Goal: Obtain resource: Download file/media

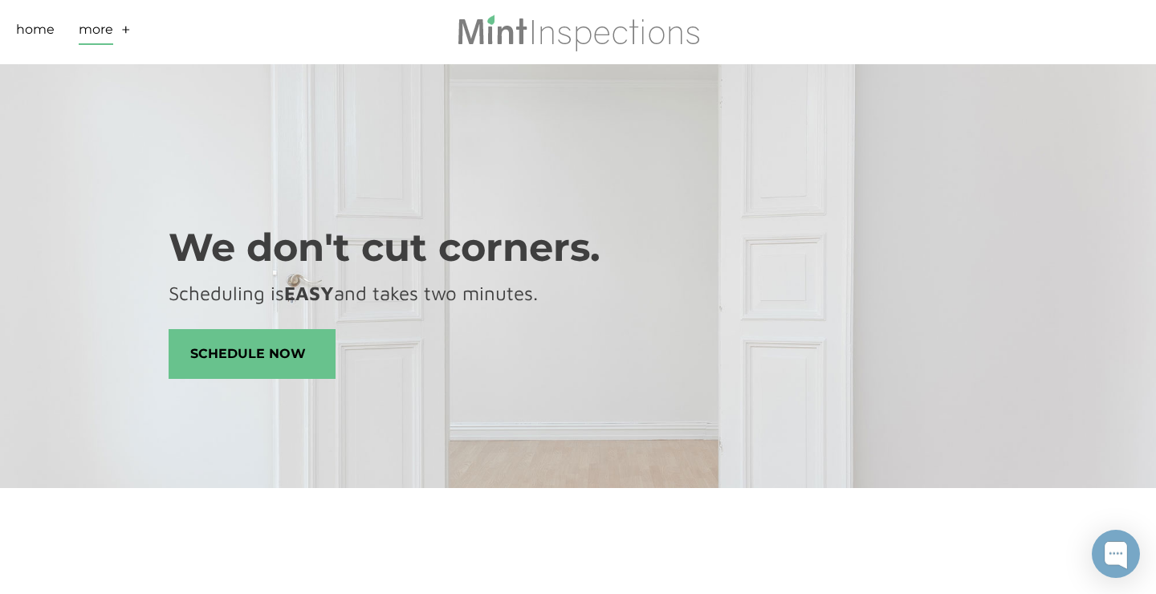
click at [93, 30] on link "More" at bounding box center [96, 32] width 35 height 25
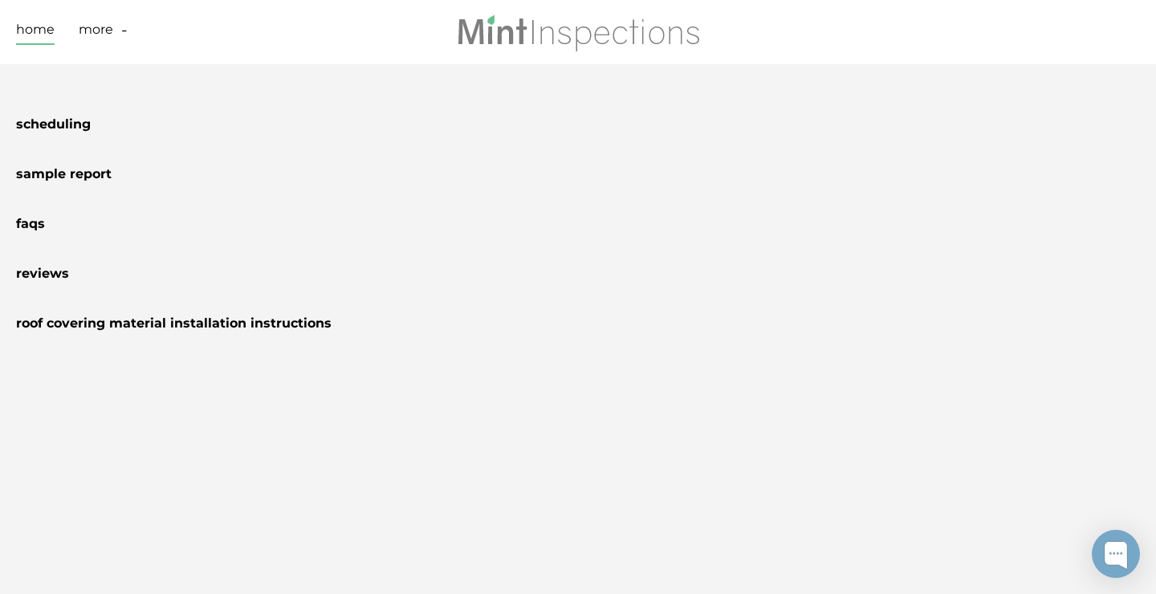
click at [43, 27] on link "Home" at bounding box center [35, 32] width 39 height 25
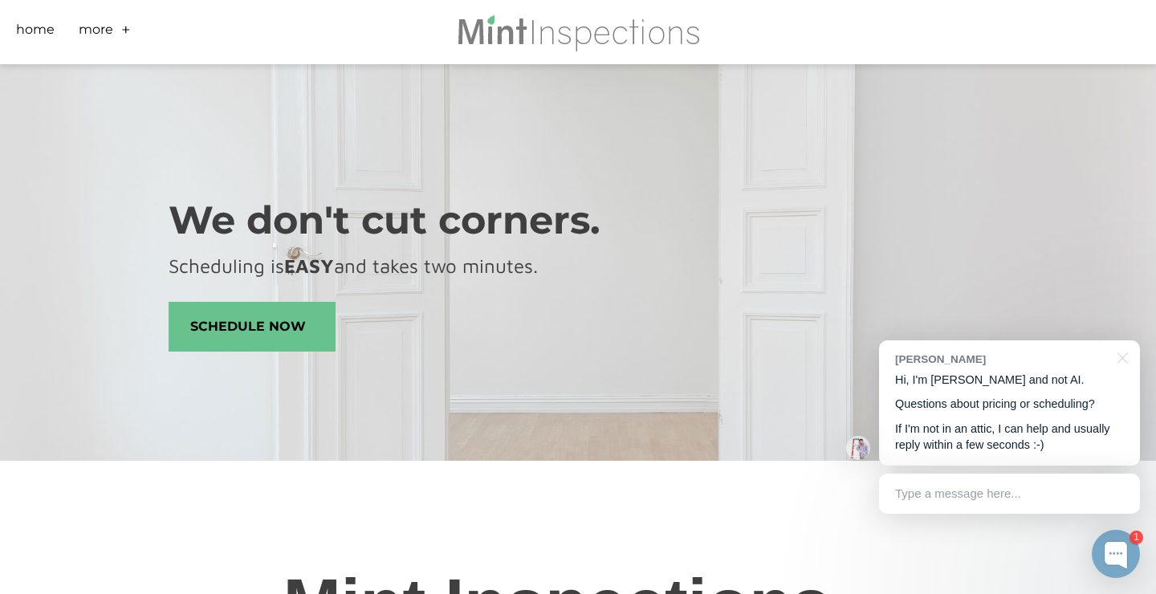
scroll to position [22, 0]
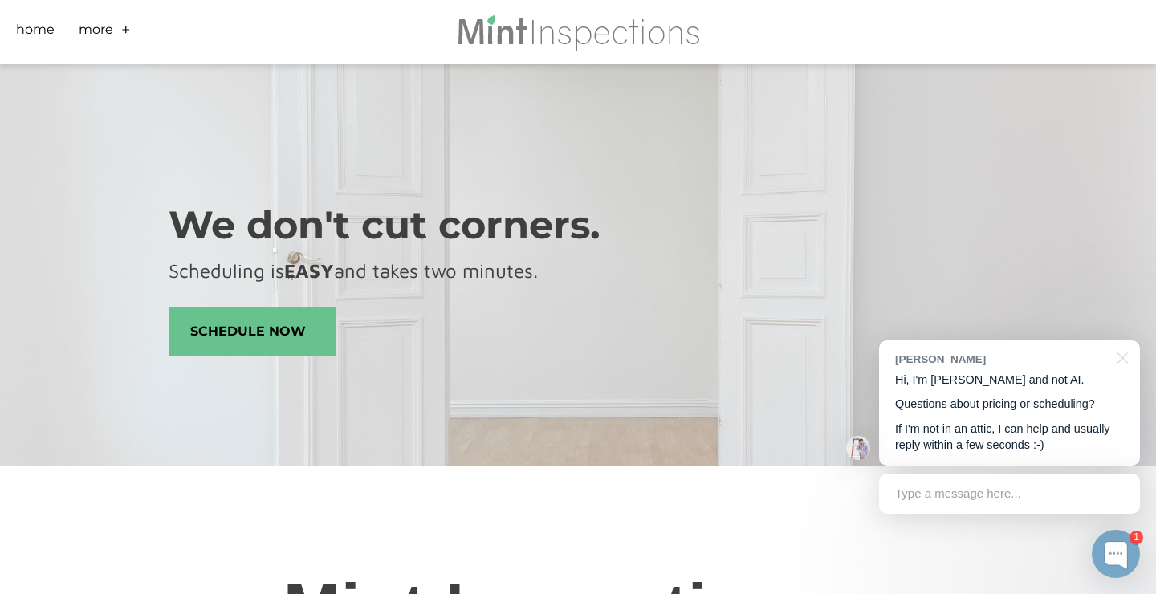
click at [1005, 496] on div "Type a message here..." at bounding box center [1009, 494] width 261 height 40
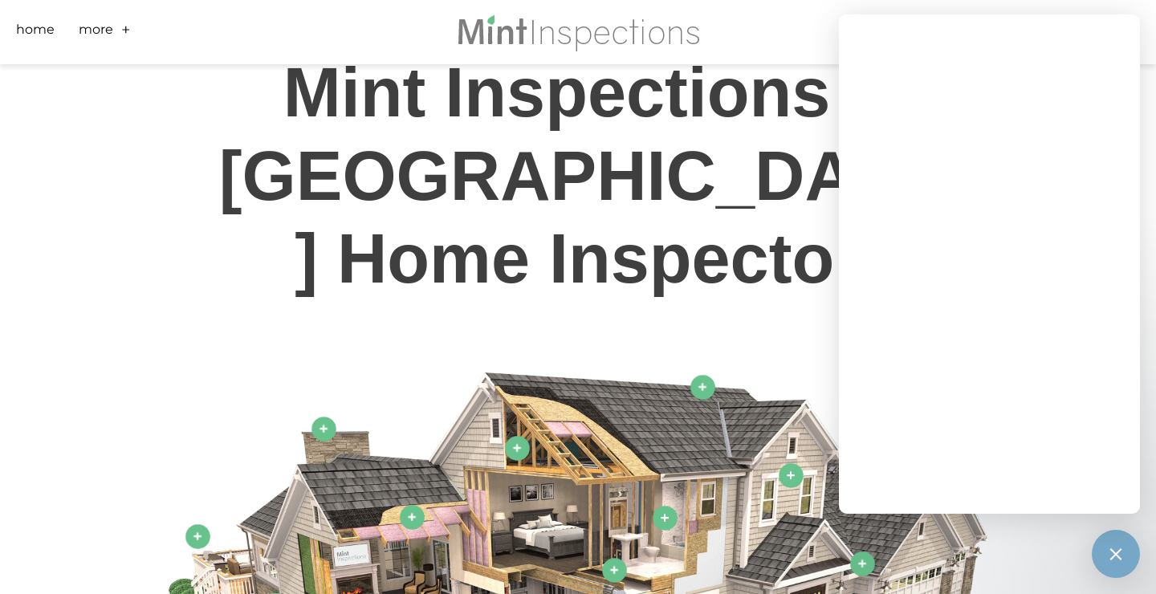
scroll to position [0, 0]
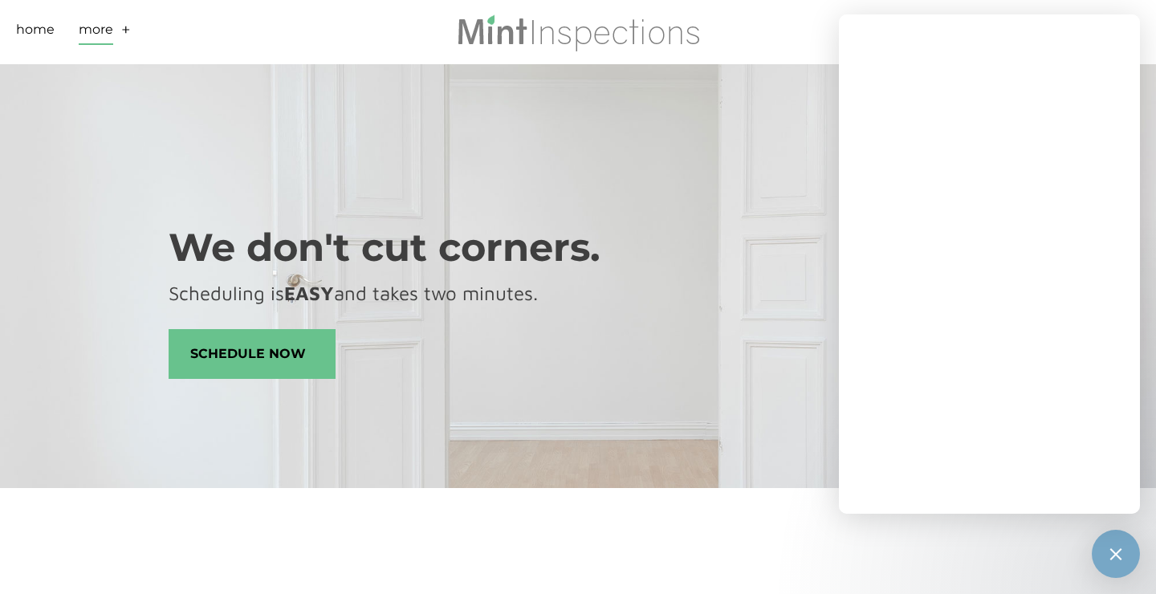
click at [97, 23] on link "More" at bounding box center [96, 32] width 35 height 25
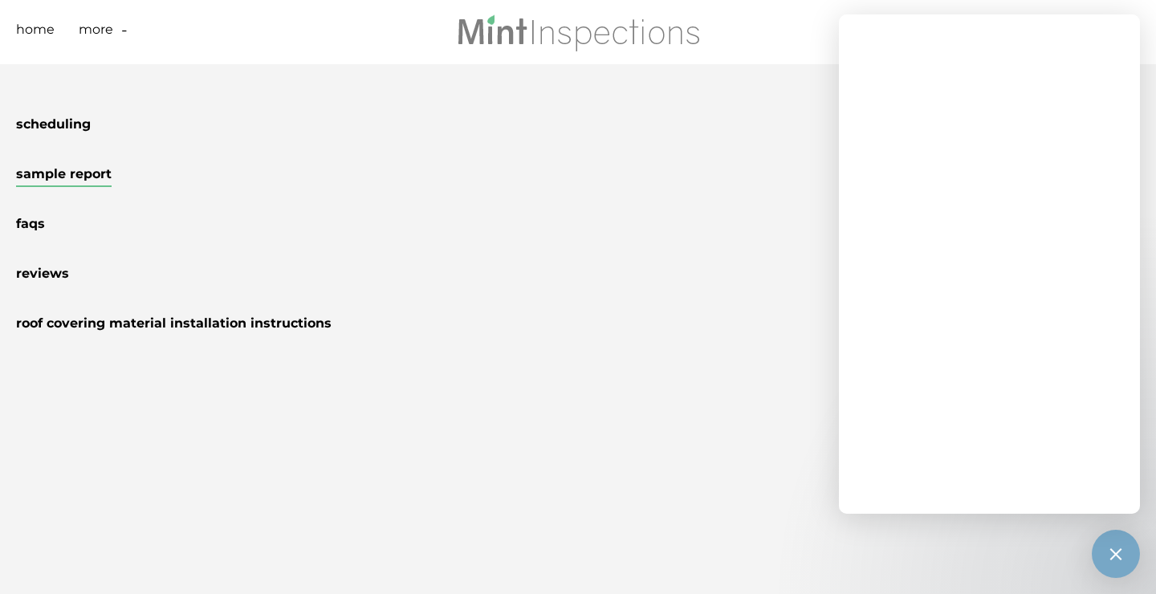
click at [82, 173] on link "Sample Report" at bounding box center [64, 176] width 96 height 21
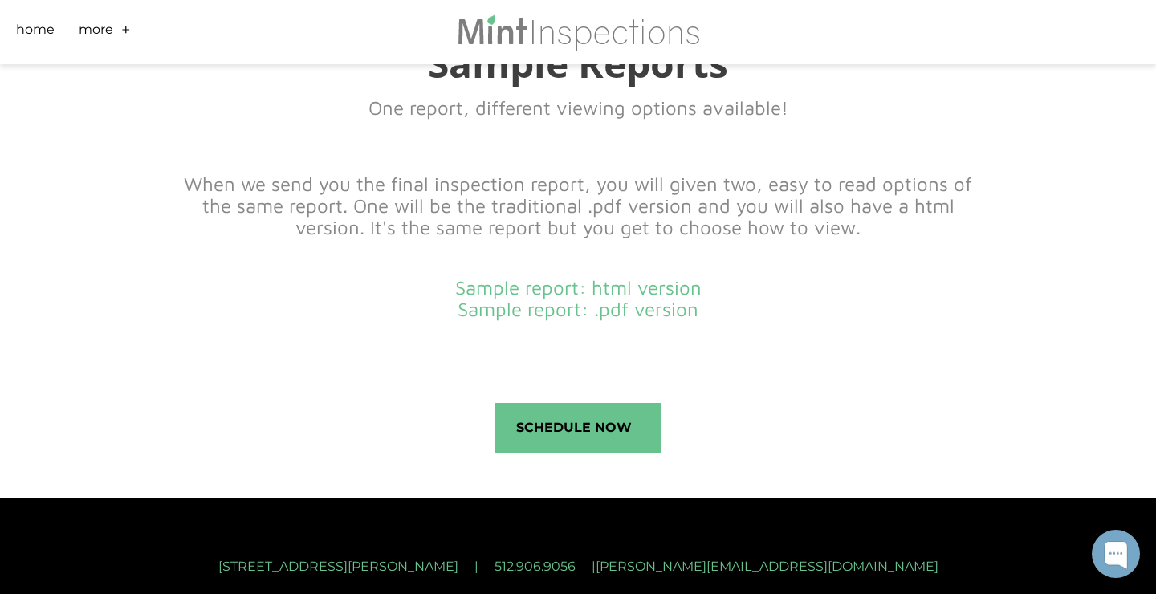
scroll to position [591, 0]
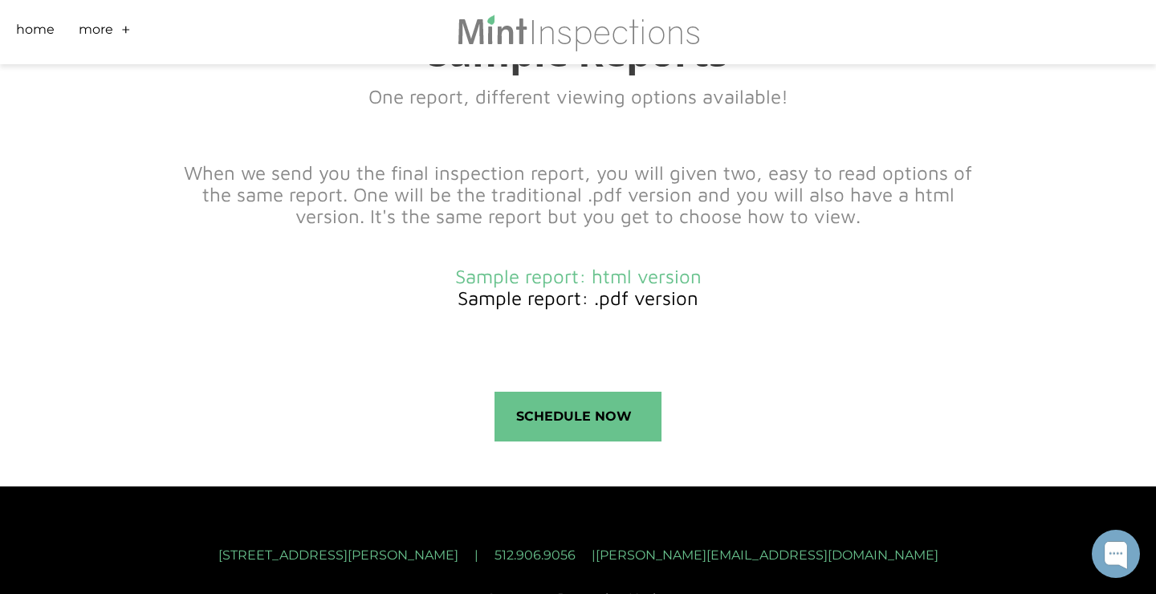
click at [524, 304] on link "Sample report: .pdf version" at bounding box center [578, 298] width 241 height 22
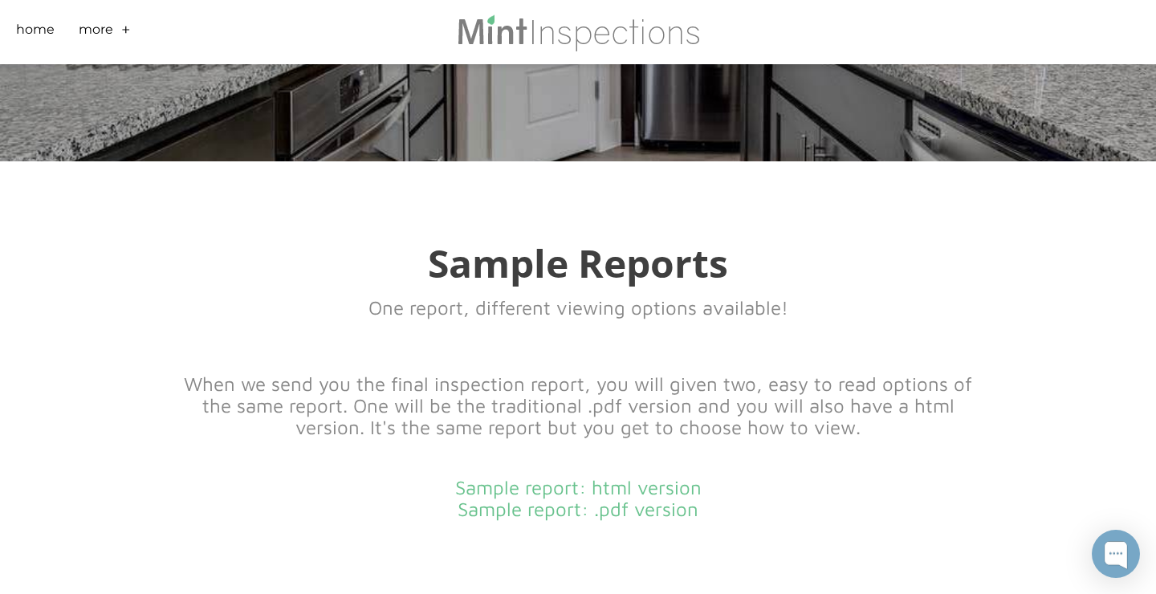
scroll to position [0, 0]
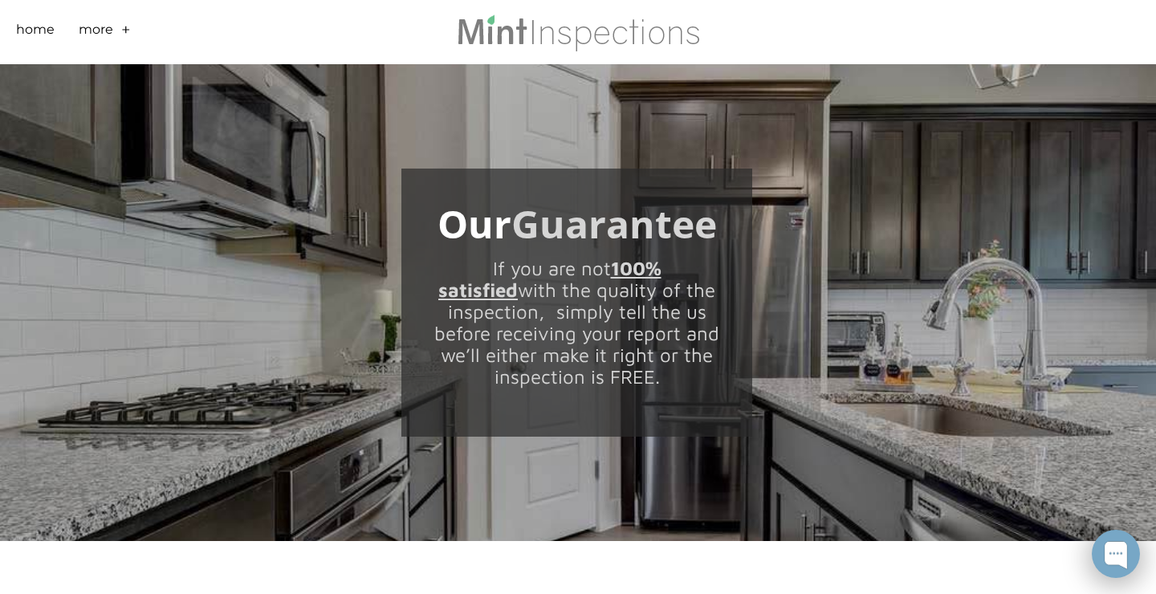
click at [1114, 563] on div at bounding box center [1116, 554] width 48 height 48
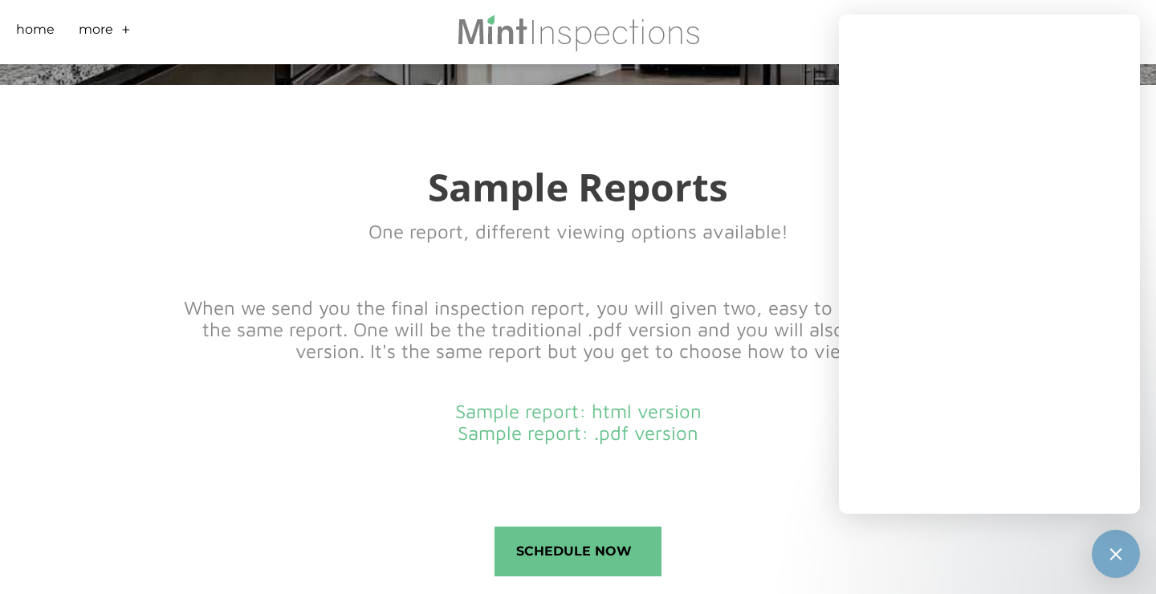
scroll to position [496, 0]
